Goal: Transaction & Acquisition: Purchase product/service

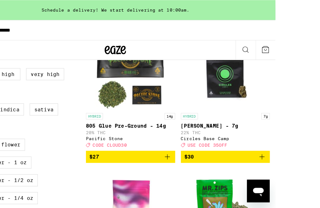
scroll to position [99, 0]
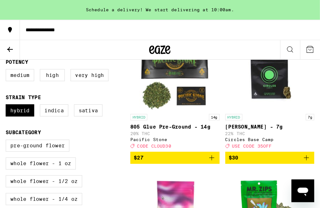
click at [47, 92] on label "Indica" at bounding box center [47, 97] width 25 height 11
click at [7, 92] on input "Indica" at bounding box center [6, 92] width 0 height 0
checkbox input "true"
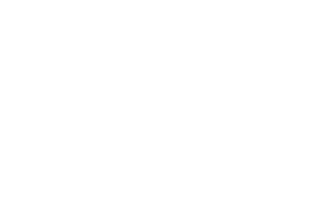
scroll to position [1924, 0]
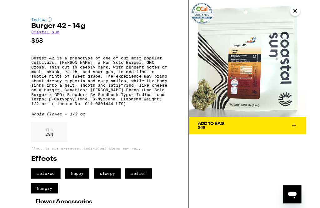
click at [311, 16] on button "Close" at bounding box center [307, 11] width 11 height 11
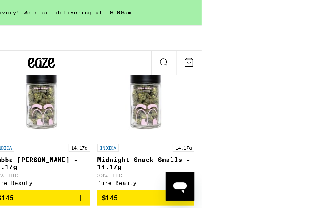
scroll to position [3011, 0]
